Goal: Navigation & Orientation: Find specific page/section

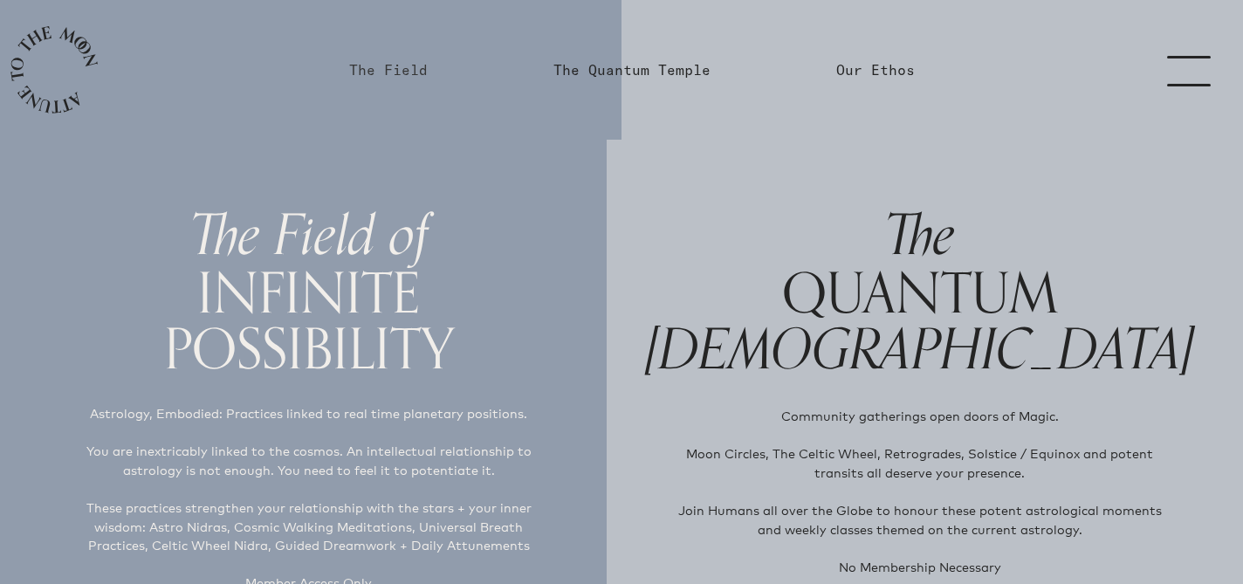
click at [381, 71] on link "The Field" at bounding box center [388, 69] width 79 height 21
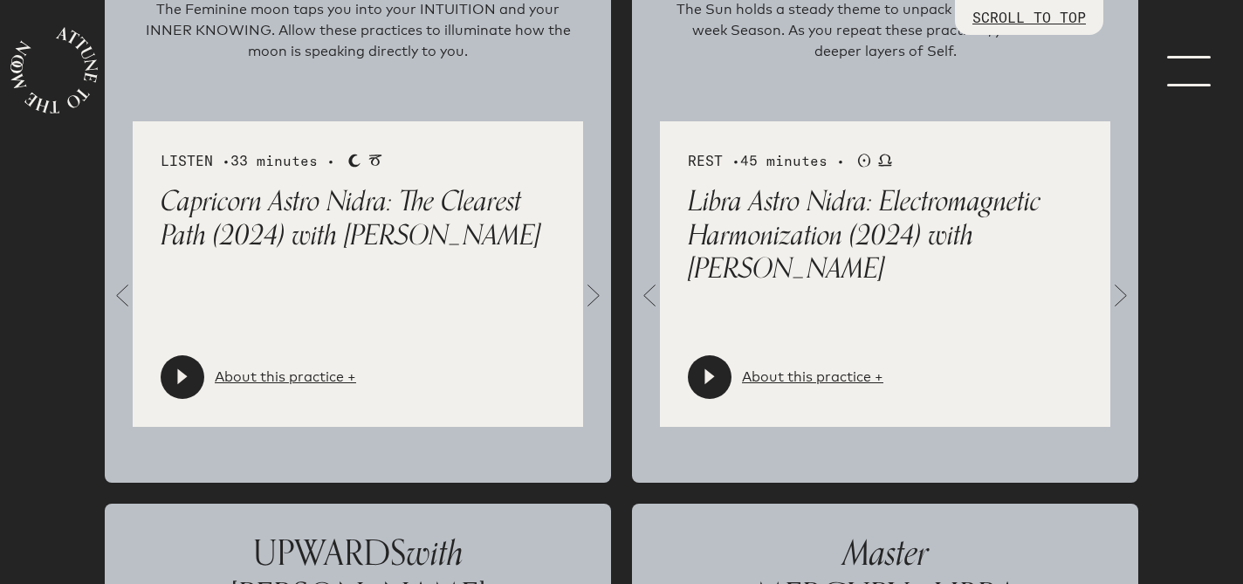
scroll to position [2033, 0]
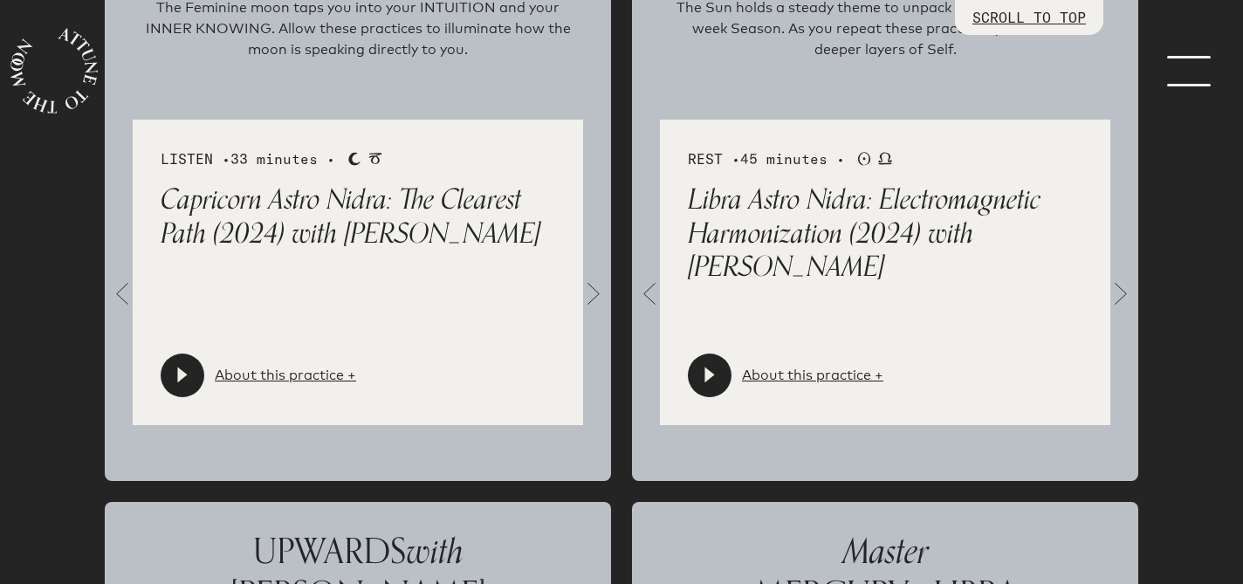
click at [182, 367] on icon at bounding box center [182, 375] width 17 height 17
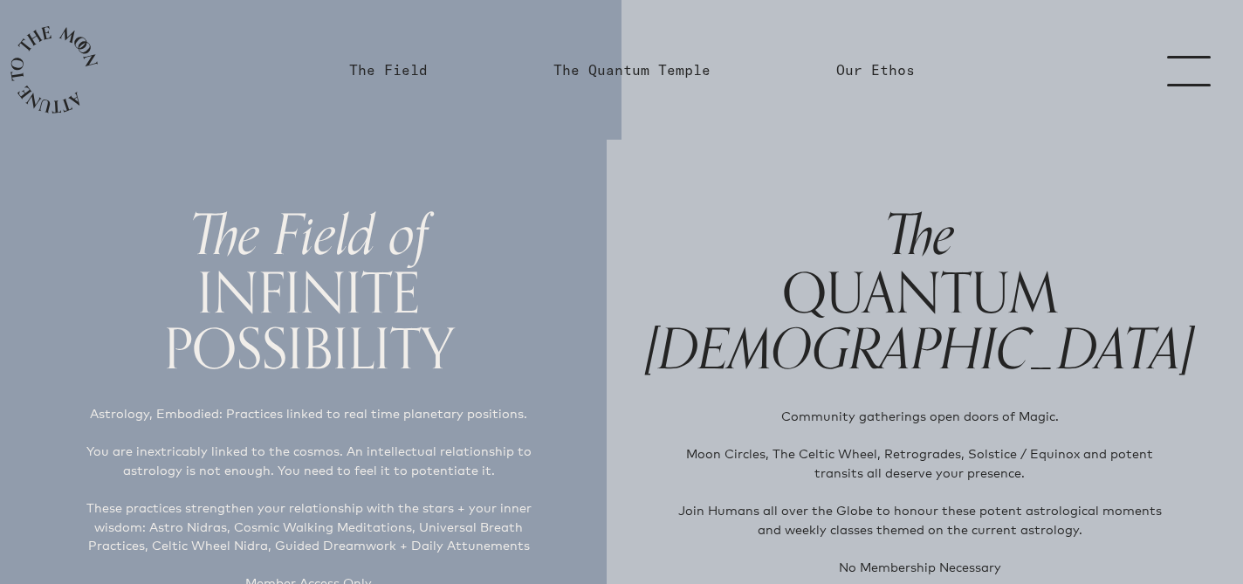
click at [1189, 63] on link "menu" at bounding box center [1199, 70] width 87 height 140
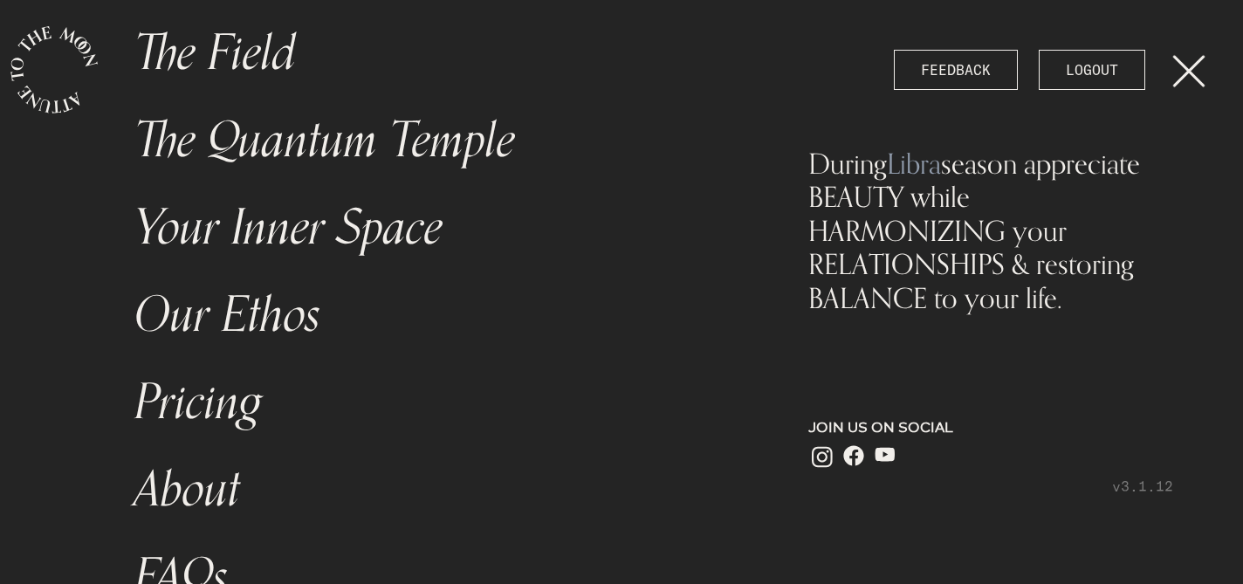
scroll to position [281, 0]
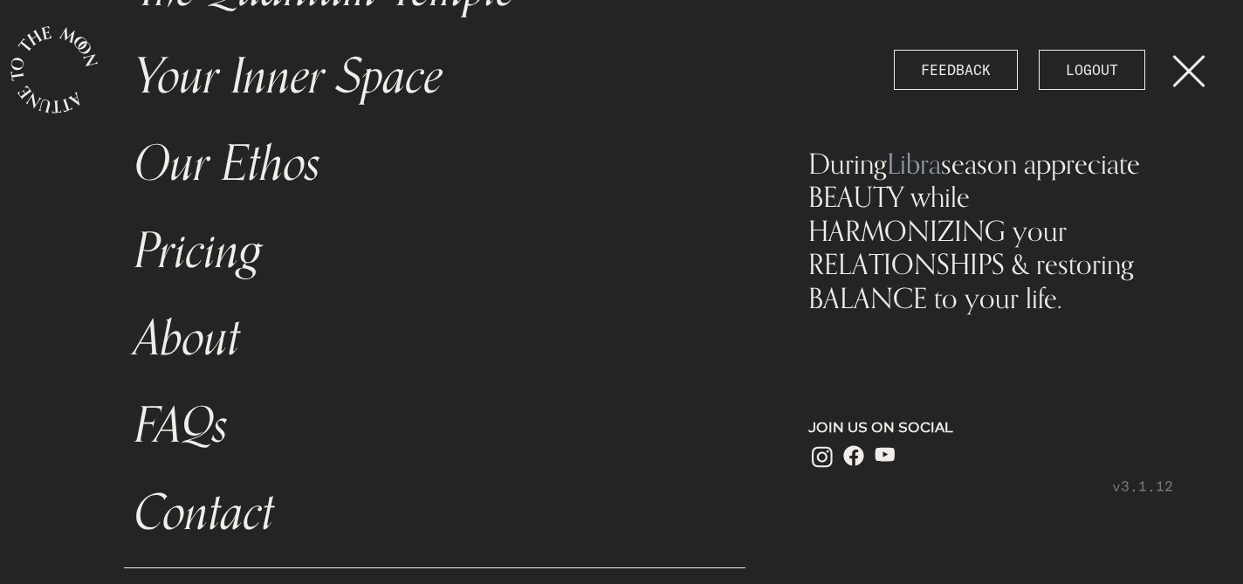
click at [218, 264] on link "Pricing" at bounding box center [434, 251] width 621 height 87
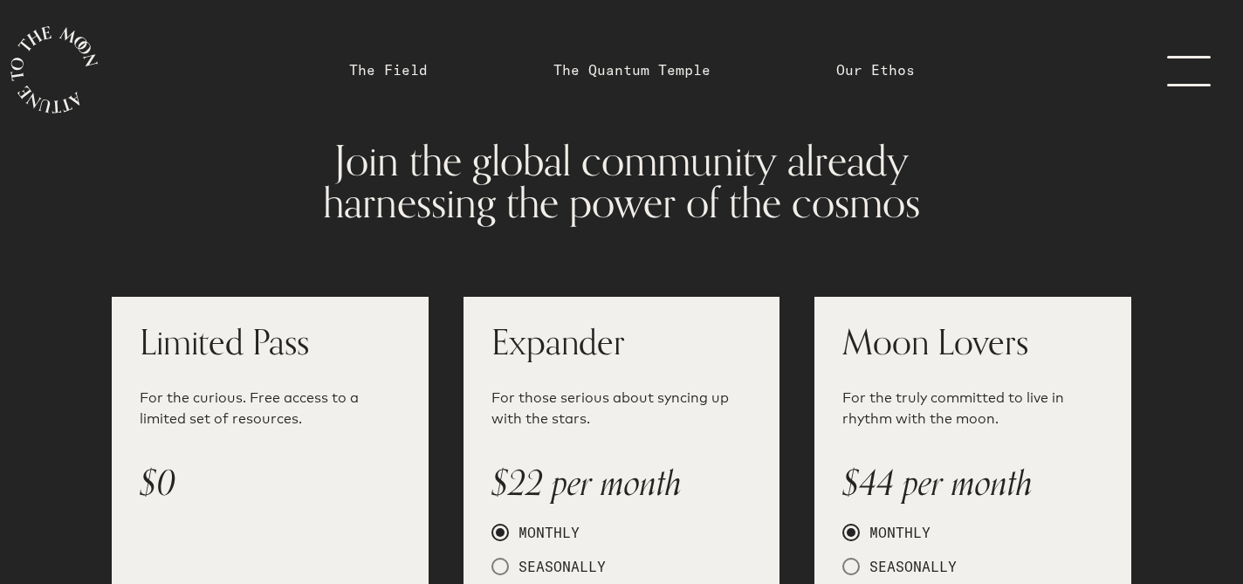
click at [1201, 63] on link "menu" at bounding box center [1199, 70] width 87 height 140
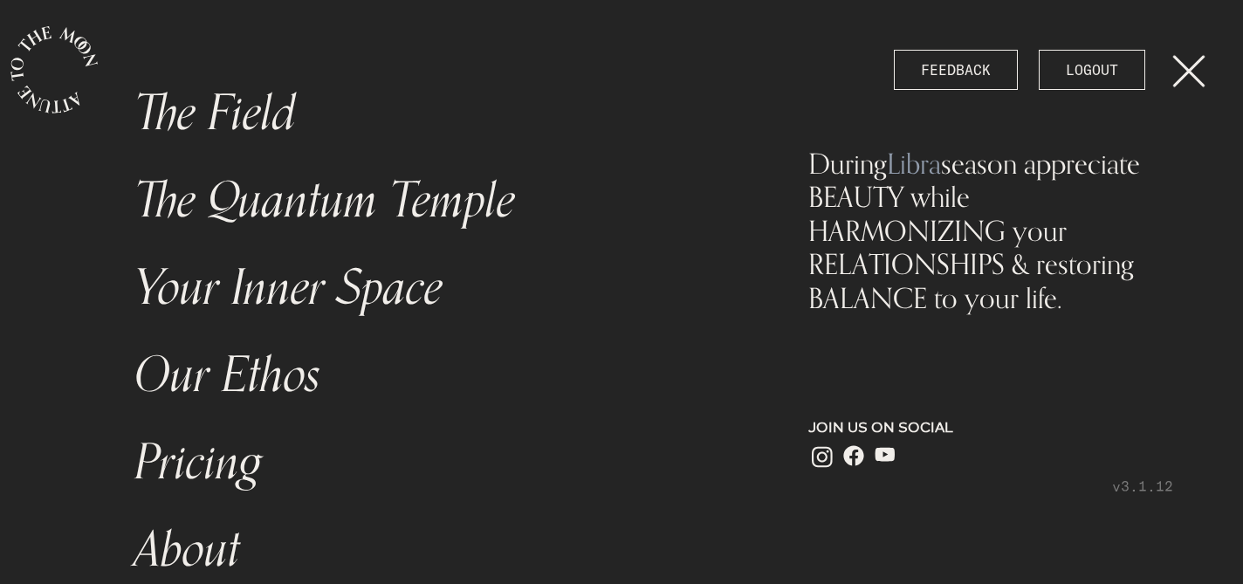
scroll to position [60, 0]
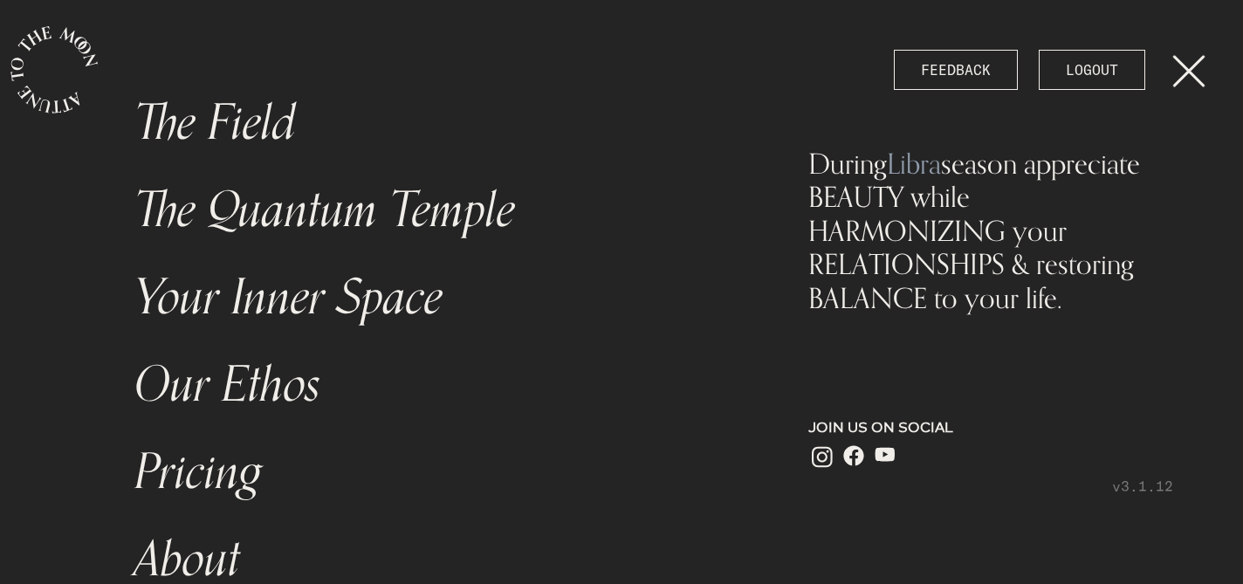
click at [235, 303] on link "Your Inner Space" at bounding box center [434, 297] width 621 height 87
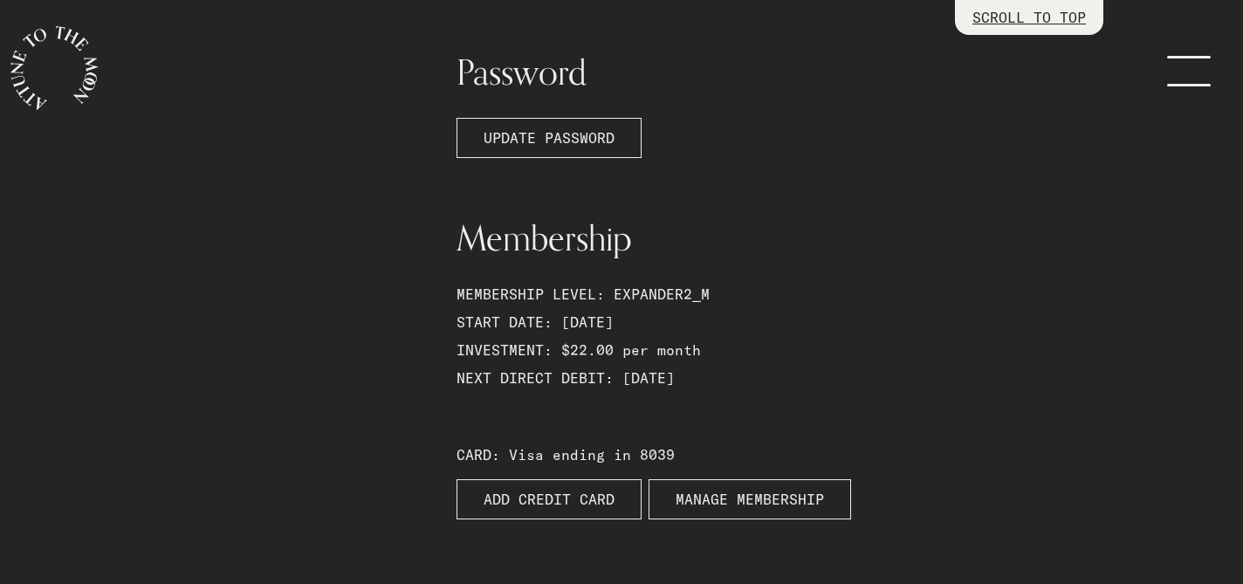
scroll to position [690, 0]
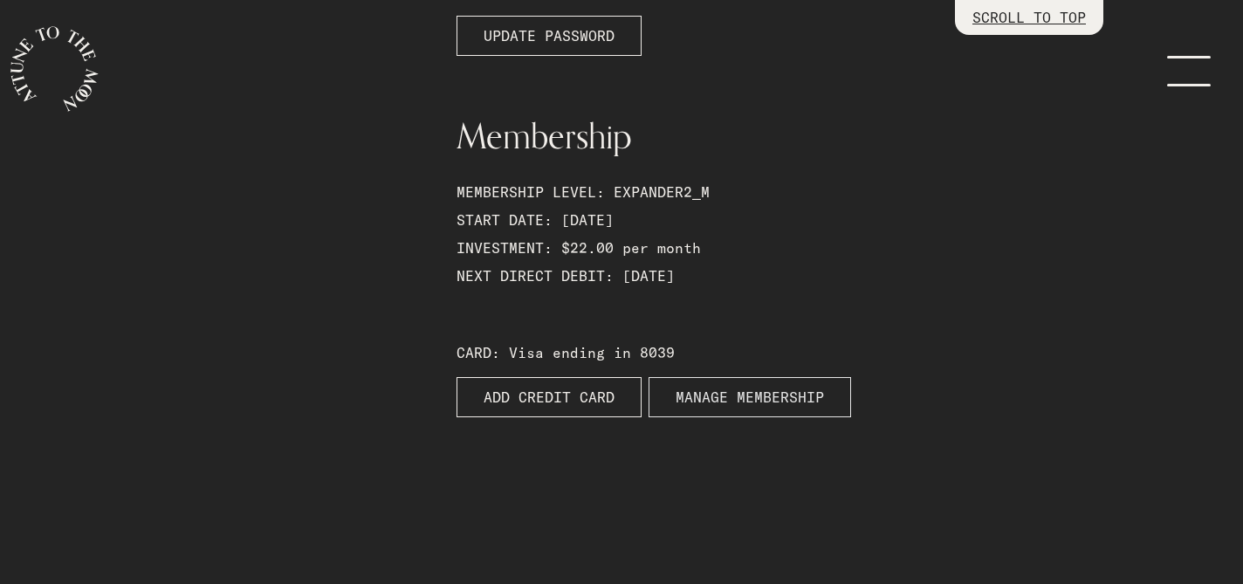
click at [738, 392] on span "MANAGE MEMBERSHIP" at bounding box center [750, 397] width 148 height 21
